Goal: Find specific page/section: Find specific page/section

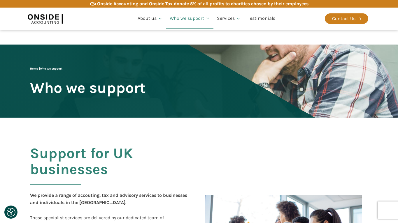
scroll to position [238, 0]
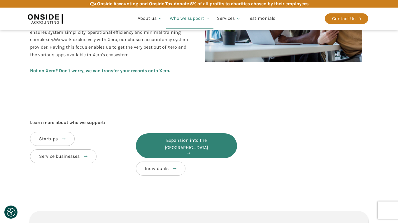
click at [168, 136] on link "Expansion into the UK" at bounding box center [186, 146] width 101 height 25
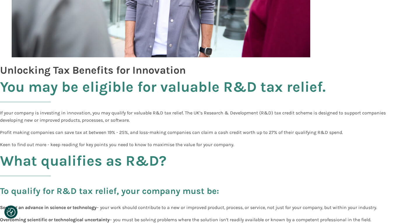
scroll to position [357, 0]
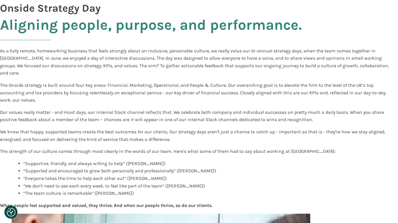
scroll to position [357, 0]
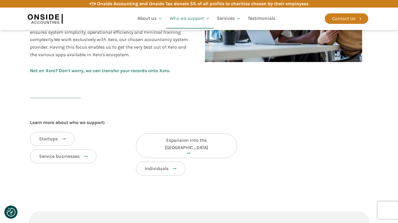
scroll to position [119, 0]
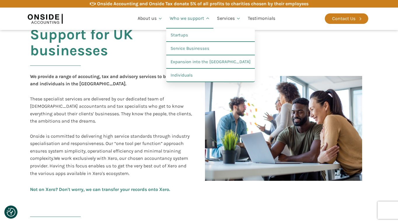
click at [185, 17] on link "Who we support" at bounding box center [190, 19] width 48 height 20
